Goal: Use online tool/utility: Use online tool/utility

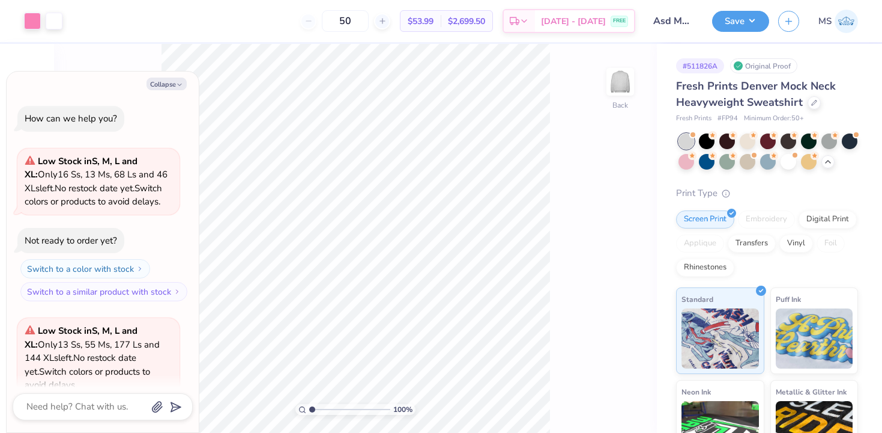
scroll to position [1030, 0]
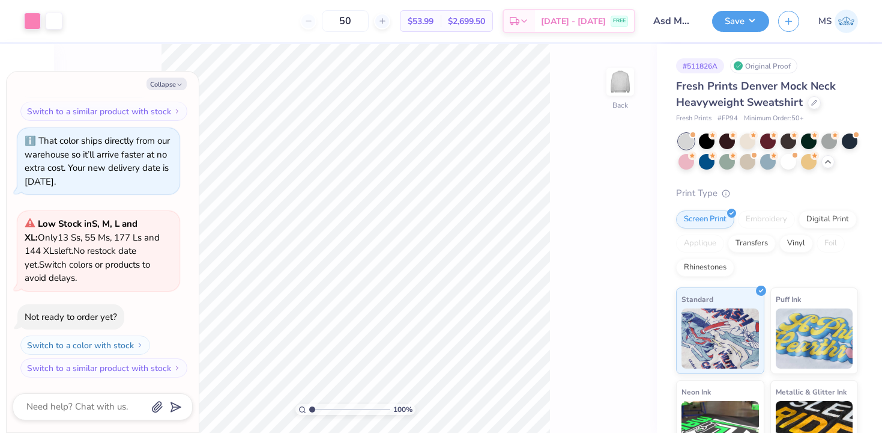
type textarea "x"
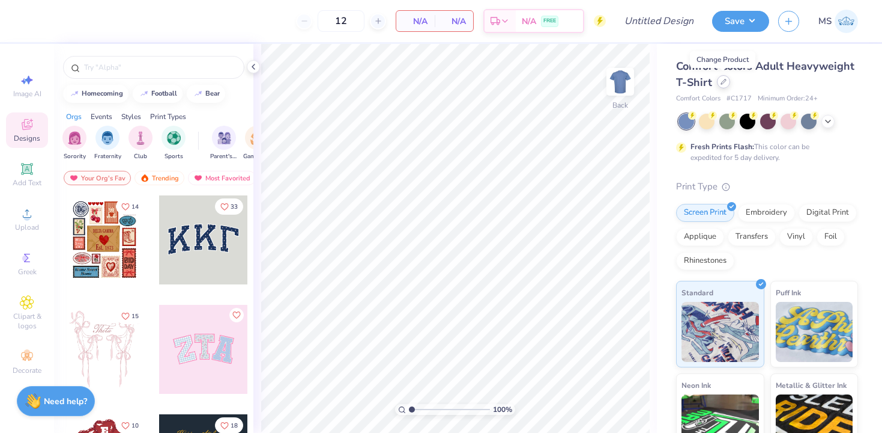
click at [724, 82] on icon at bounding box center [724, 82] width 6 height 6
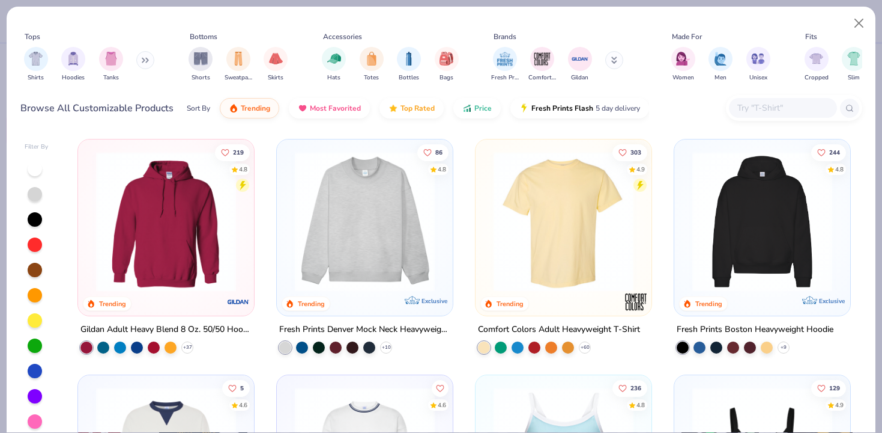
click at [759, 108] on input "text" at bounding box center [782, 108] width 93 height 14
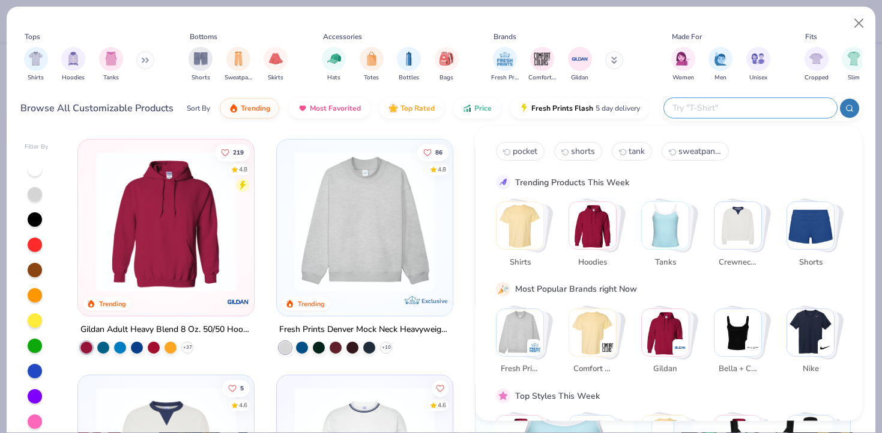
click at [647, 70] on div "Tops Shirts Hoodies Tanks Bottoms Shorts Sweatpants Skirts Accessories Hats Tot…" at bounding box center [441, 58] width 842 height 55
click at [756, 110] on input "text" at bounding box center [750, 108] width 157 height 14
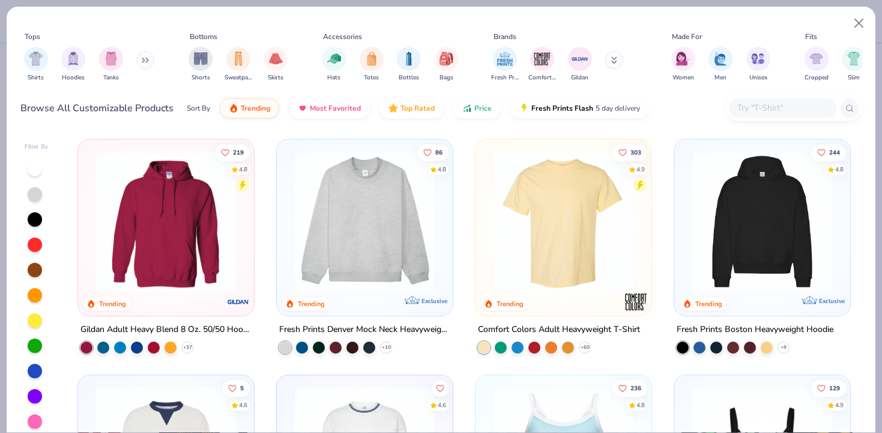
click at [632, 86] on div "Fresh Prints Comfort Colors Gildan" at bounding box center [565, 64] width 151 height 44
click at [857, 23] on button "Close" at bounding box center [859, 23] width 23 height 23
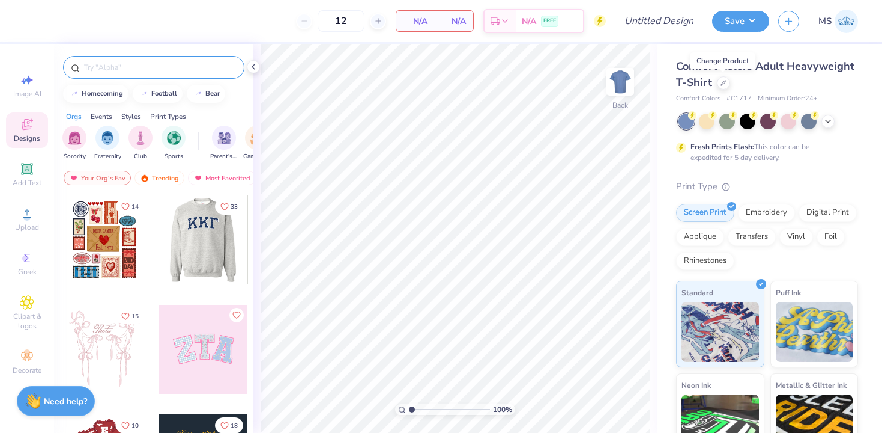
click at [126, 62] on input "text" at bounding box center [160, 67] width 154 height 12
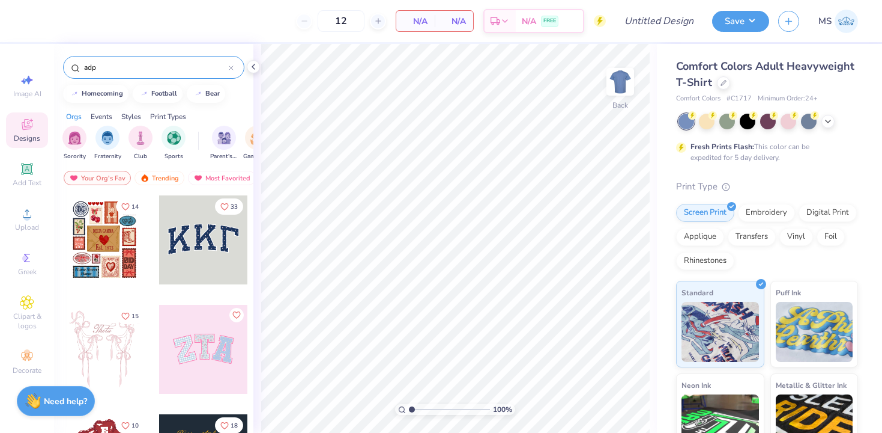
type input "adpi"
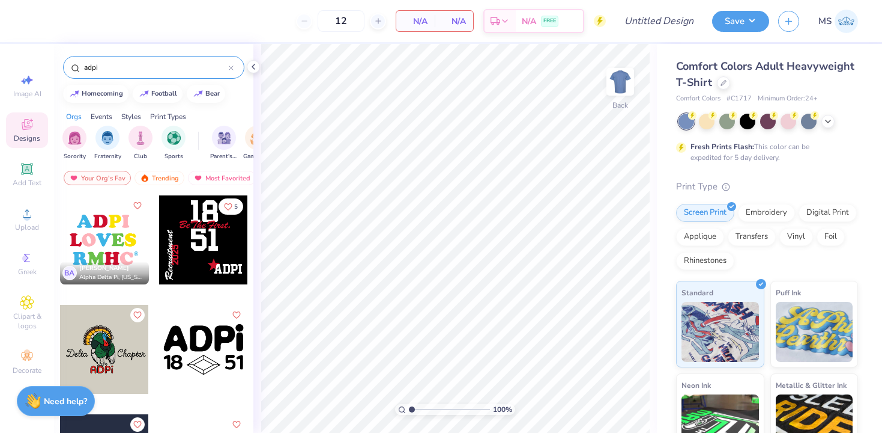
click at [229, 67] on icon at bounding box center [231, 67] width 5 height 5
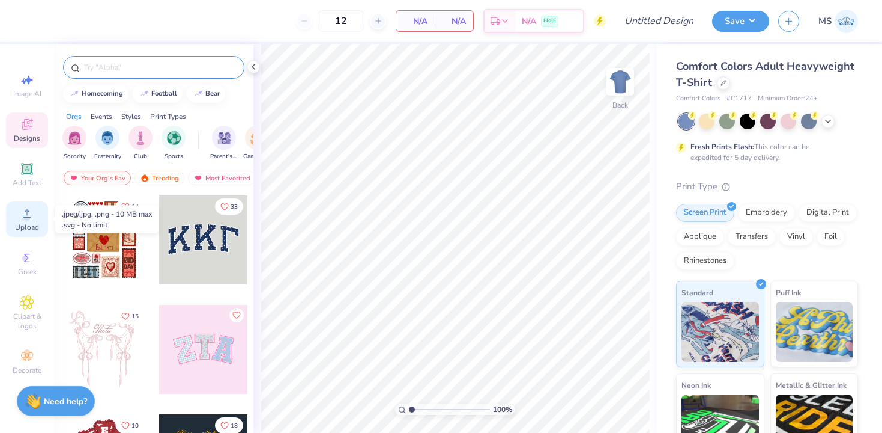
click at [30, 216] on circle at bounding box center [26, 217] width 7 height 7
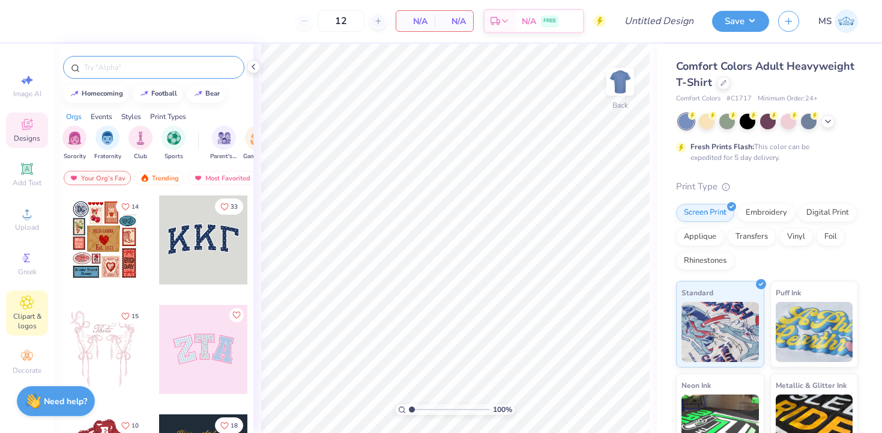
click at [32, 310] on div "Clipart & logos" at bounding box center [27, 312] width 42 height 45
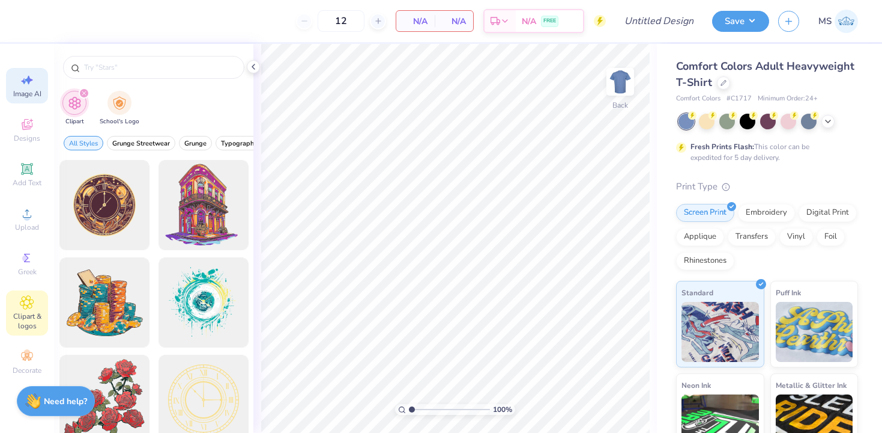
click at [35, 90] on span "Image AI" at bounding box center [27, 94] width 28 height 10
select select "4"
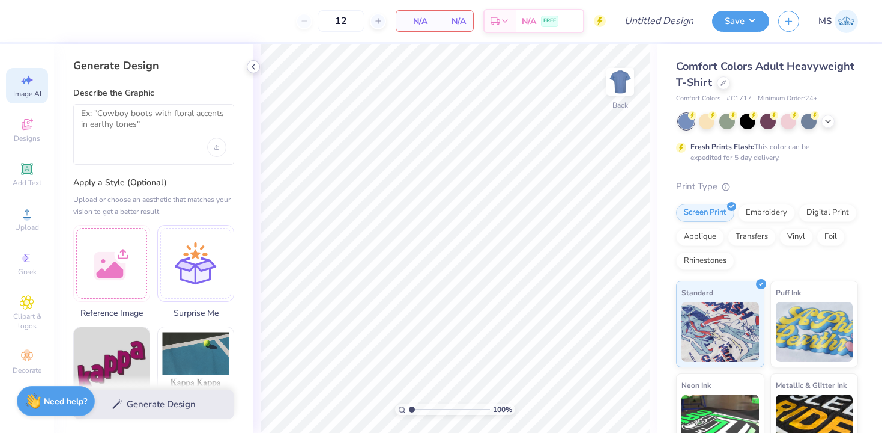
click at [255, 68] on polyline at bounding box center [253, 66] width 2 height 5
